Goal: Task Accomplishment & Management: Complete application form

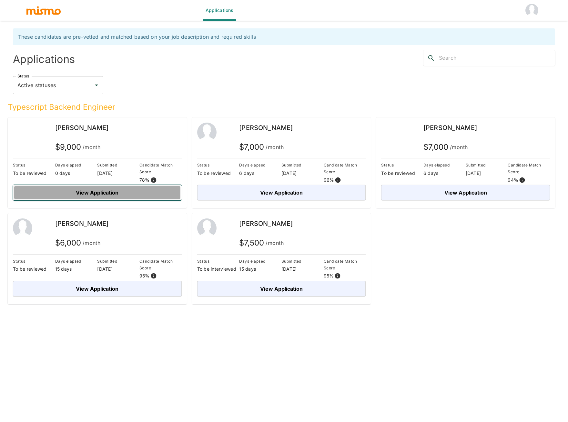
click at [123, 194] on button "View Application" at bounding box center [97, 192] width 169 height 15
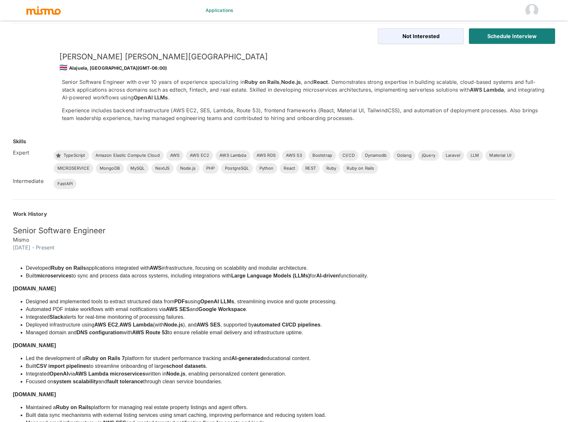
click at [35, 70] on img at bounding box center [32, 71] width 39 height 39
click at [402, 33] on button "Not Interested" at bounding box center [421, 35] width 86 height 15
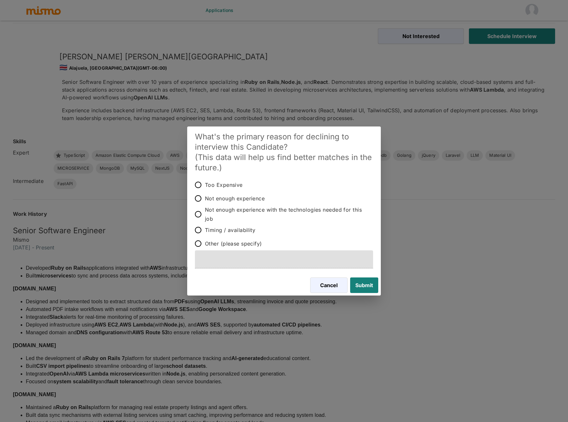
click at [228, 184] on span "Too Expensive" at bounding box center [224, 184] width 38 height 9
click at [205, 184] on input "Too Expensive" at bounding box center [198, 185] width 14 height 14
radio input "true"
click at [363, 282] on button "Submit" at bounding box center [362, 284] width 31 height 15
click at [359, 284] on button "Submit" at bounding box center [362, 284] width 31 height 15
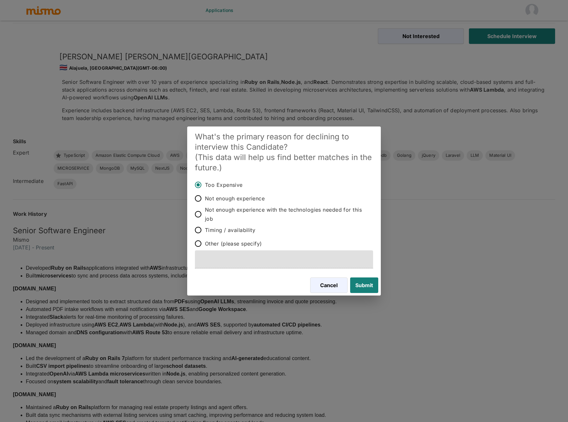
click at [454, 290] on div "What's the primary reason for declining to interview this Candidate? (This data…" at bounding box center [284, 211] width 568 height 422
